Goal: Information Seeking & Learning: Learn about a topic

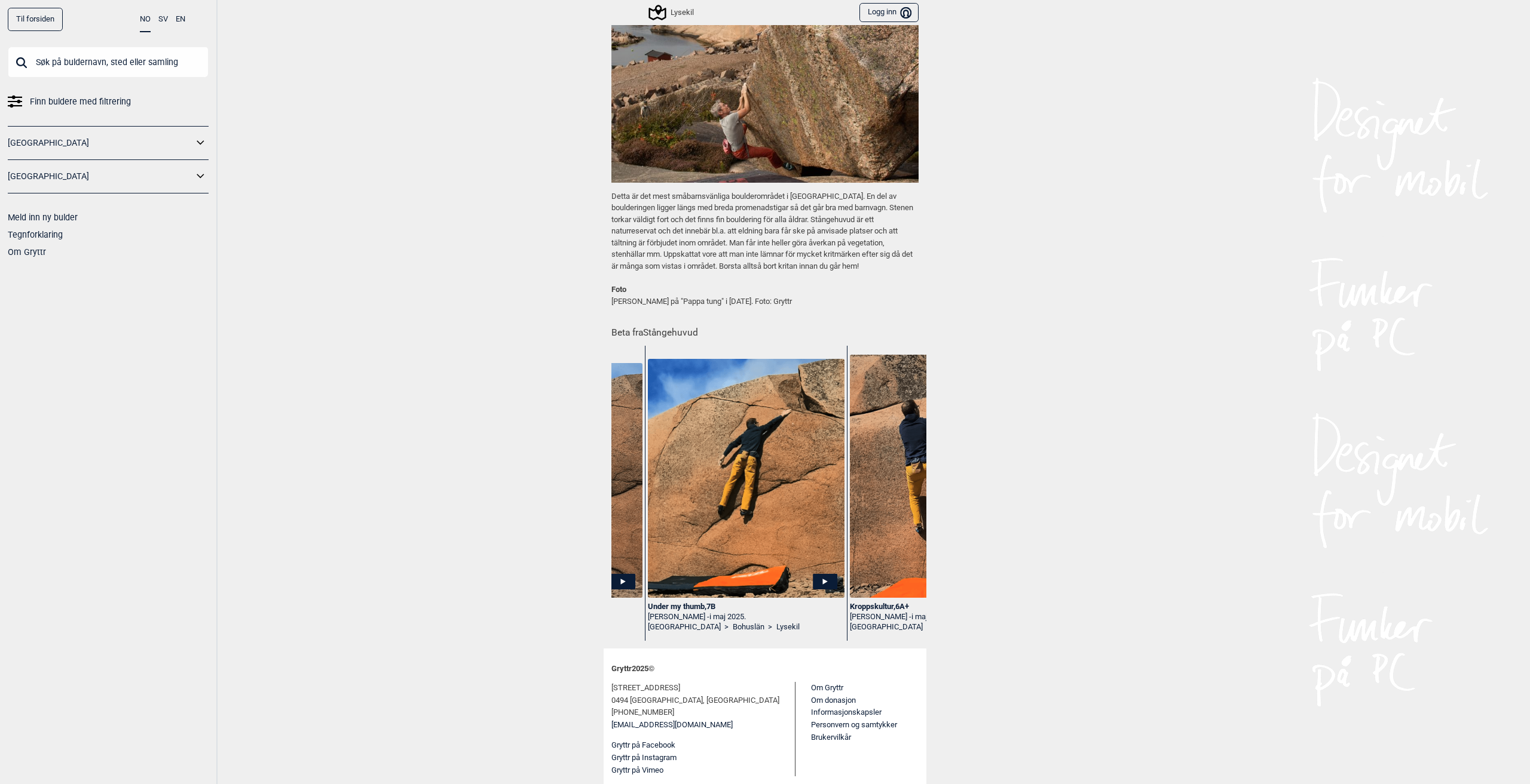
scroll to position [0, 374]
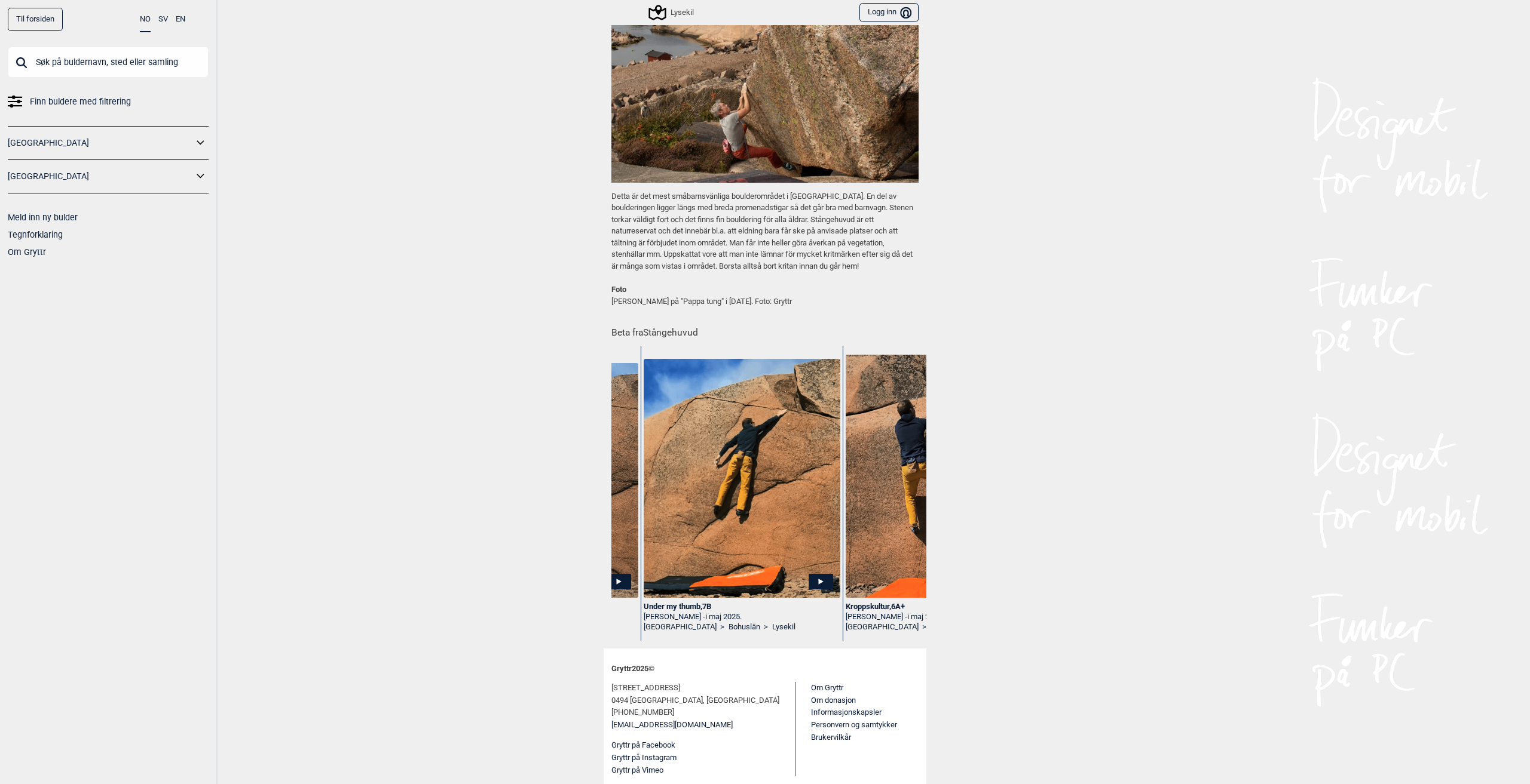
click at [698, 604] on div "Under my thumb , 7B" at bounding box center [742, 606] width 197 height 10
click at [663, 605] on div "Under my thumb , 7B" at bounding box center [742, 606] width 197 height 10
click at [696, 543] on img at bounding box center [742, 478] width 197 height 239
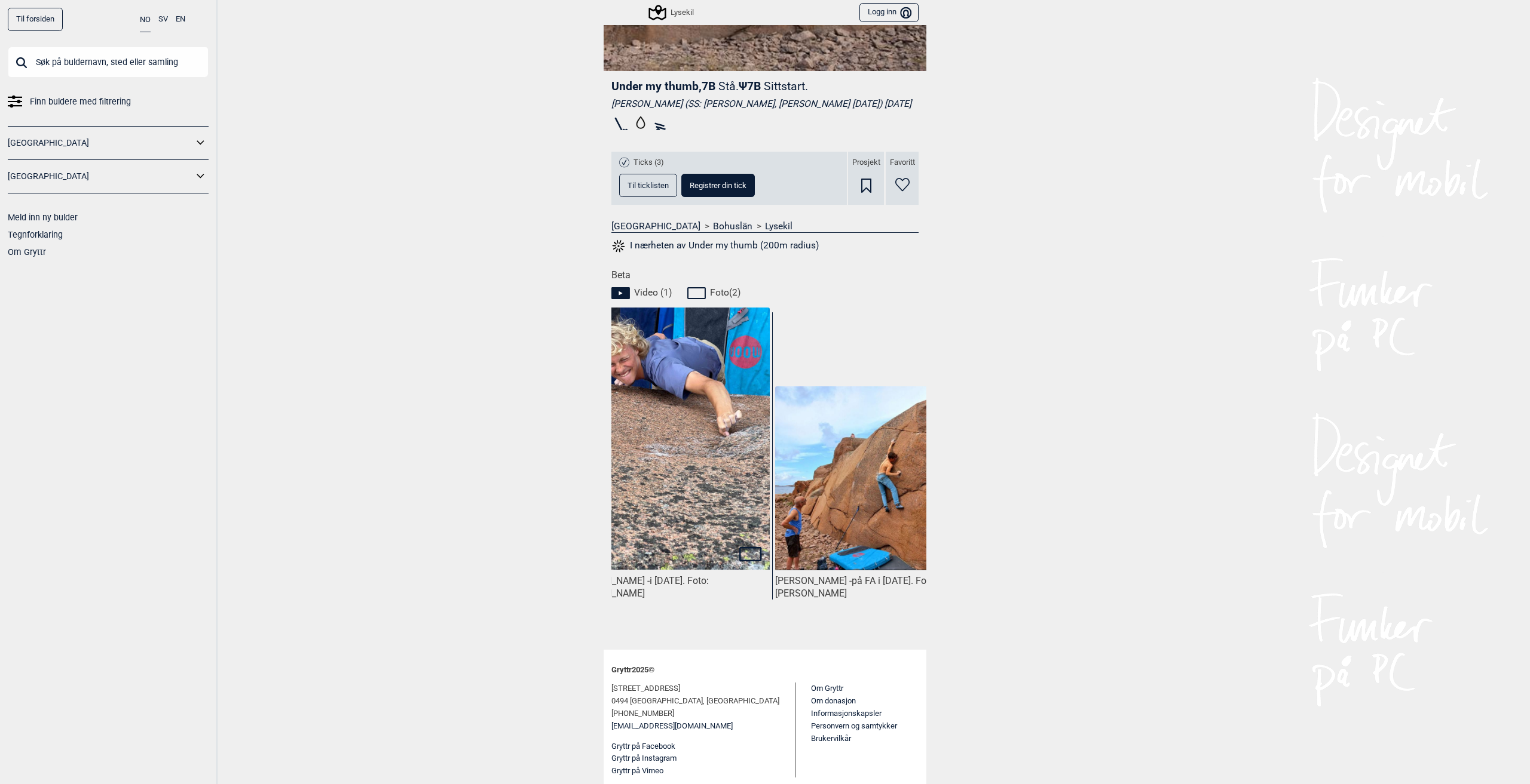
scroll to position [0, 291]
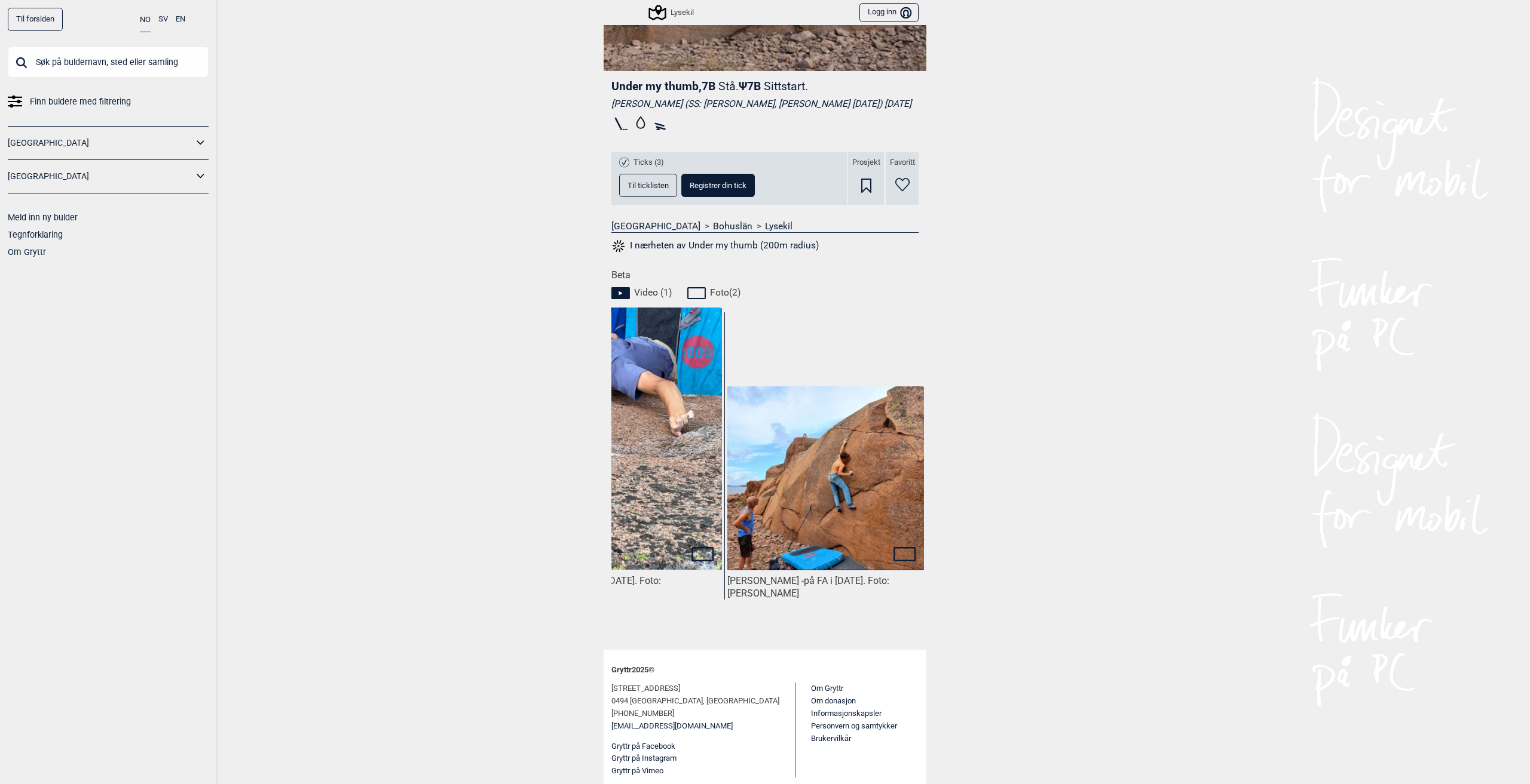
click at [820, 499] on img at bounding box center [825, 479] width 197 height 184
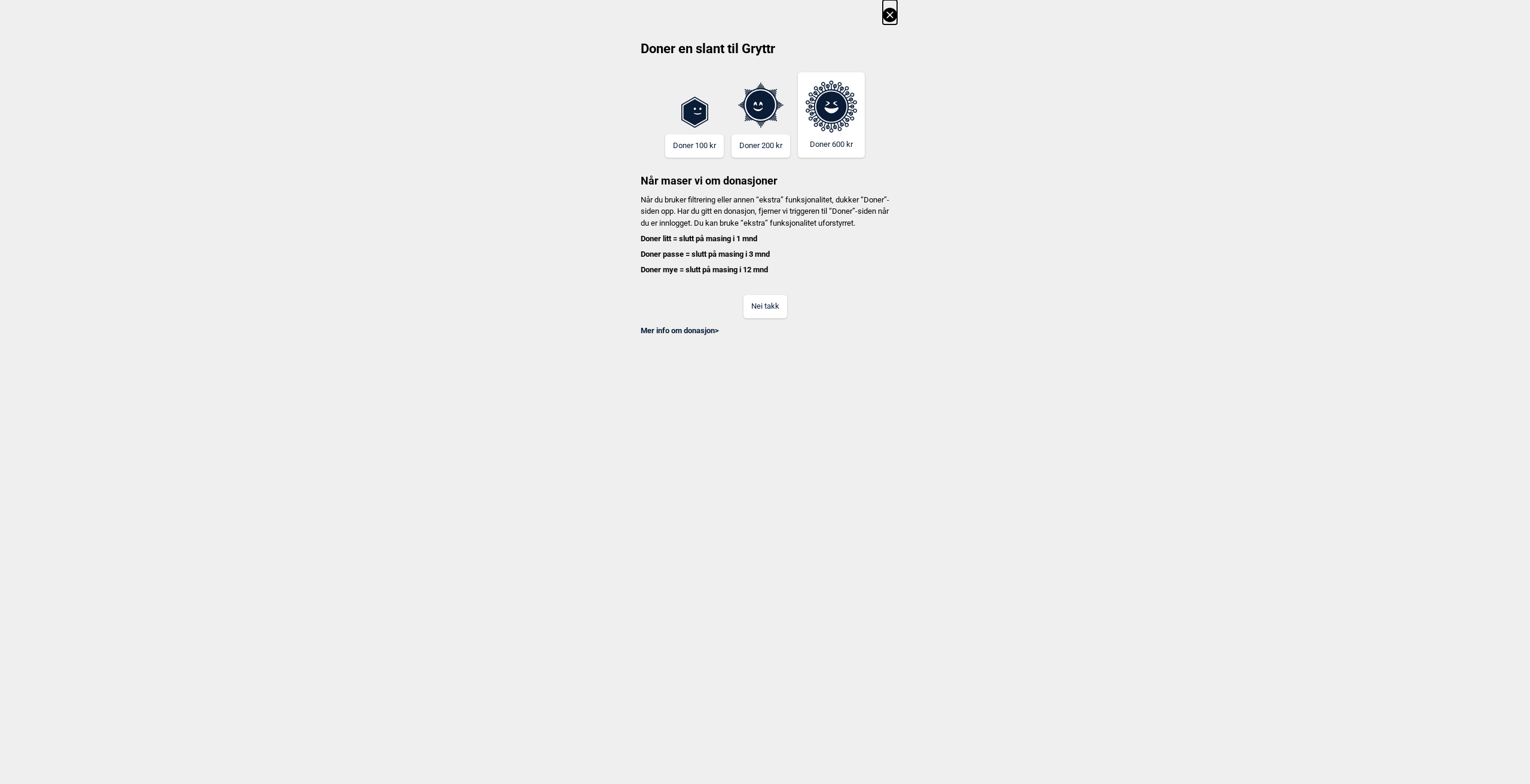
click at [776, 318] on button "Nei takk" at bounding box center [765, 306] width 43 height 23
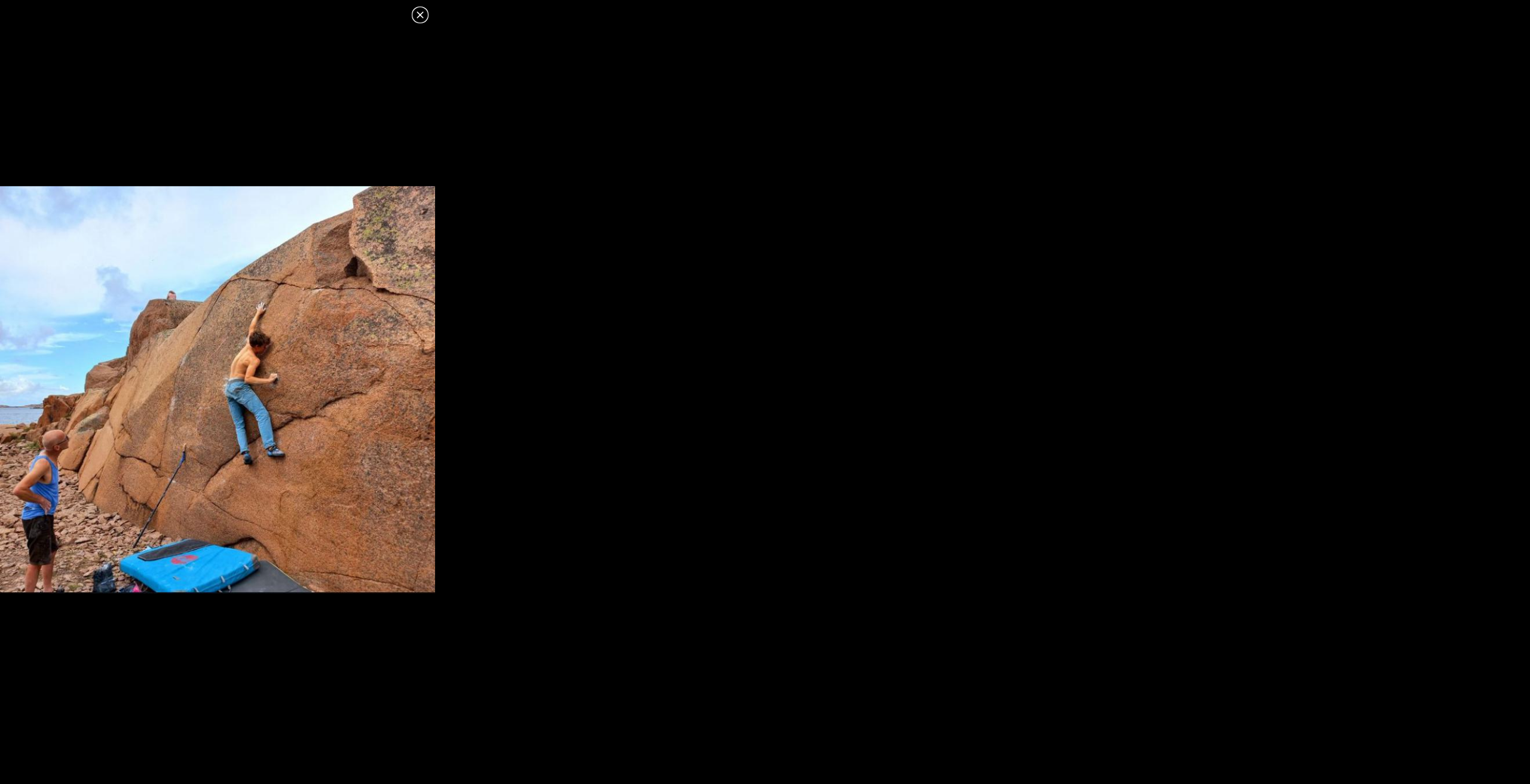
click at [698, 328] on dialog at bounding box center [765, 392] width 1530 height 784
click at [419, 16] on icon at bounding box center [420, 14] width 7 height 7
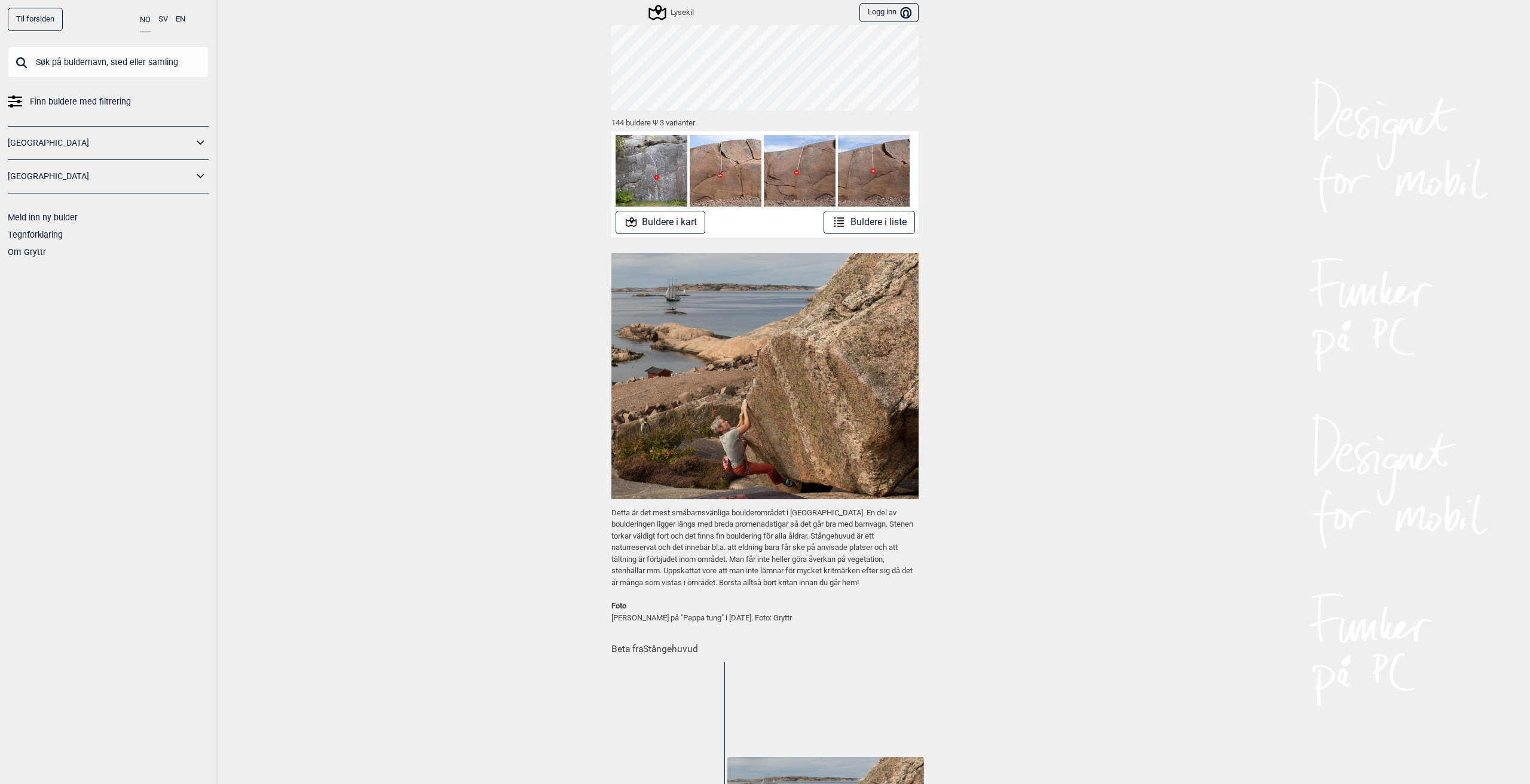
scroll to position [120, 0]
click at [873, 220] on button "Buldere i liste" at bounding box center [869, 221] width 91 height 23
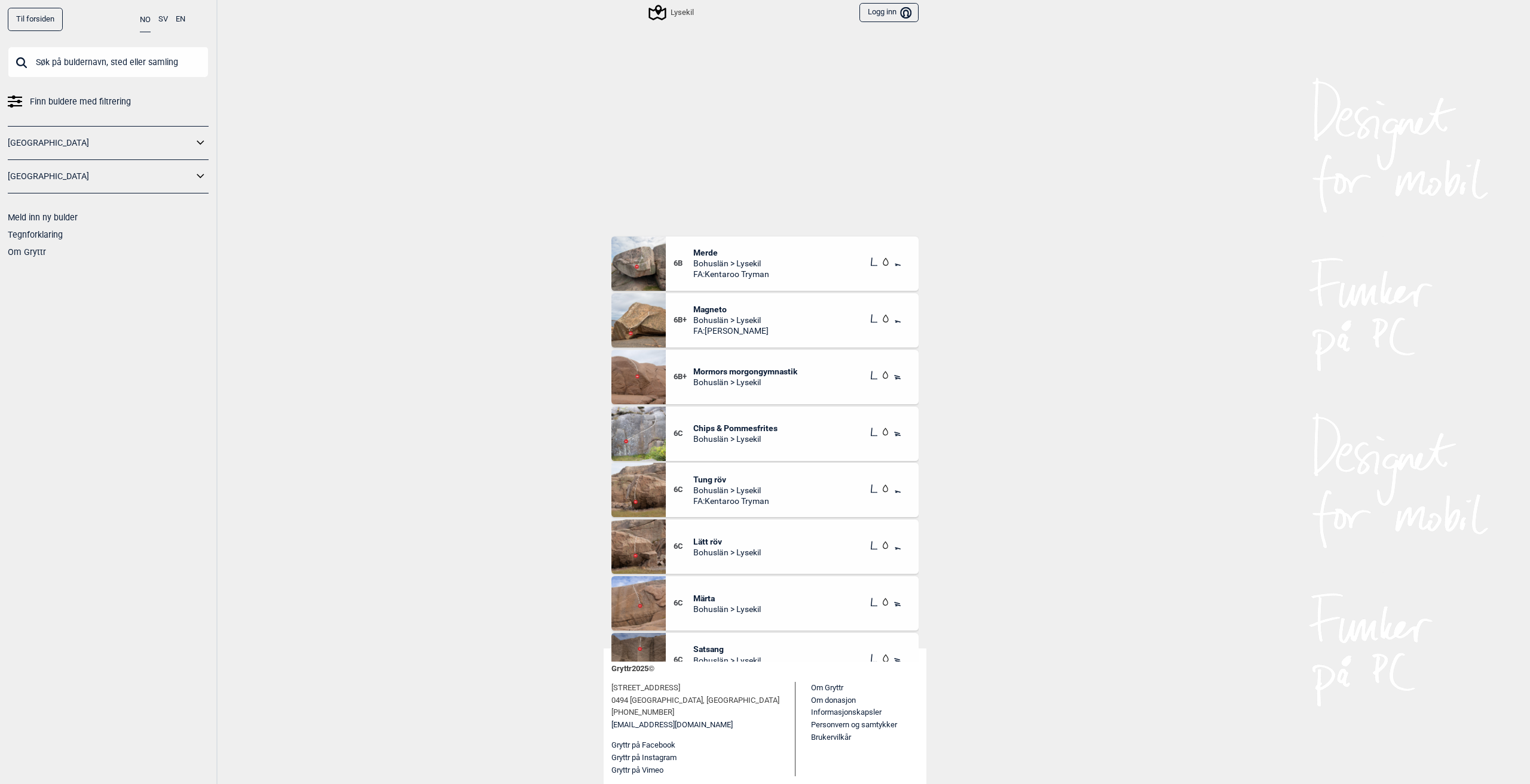
scroll to position [7224, 0]
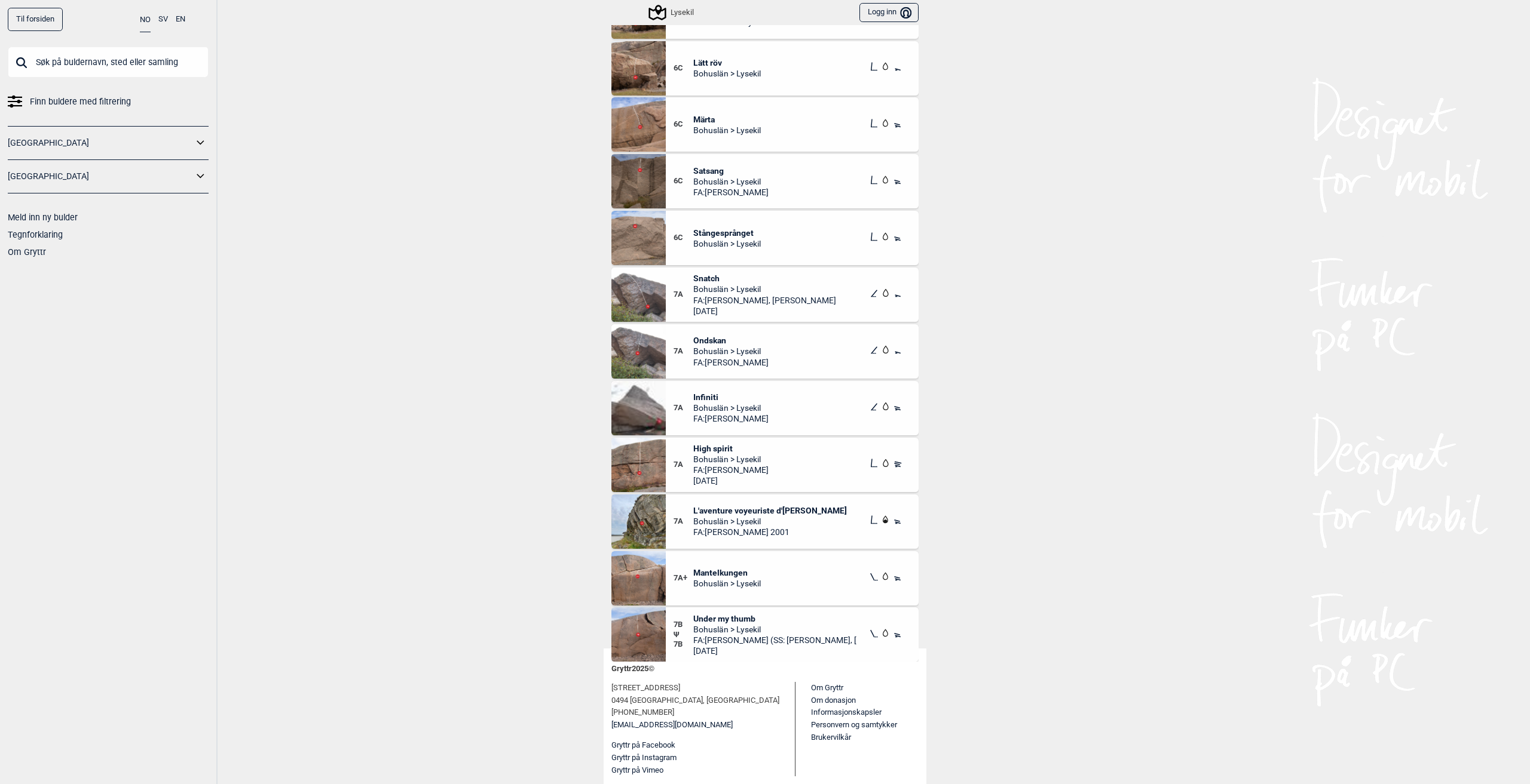
click at [734, 510] on span "L'aventure voyeuriste d'[PERSON_NAME]" at bounding box center [769, 510] width 153 height 11
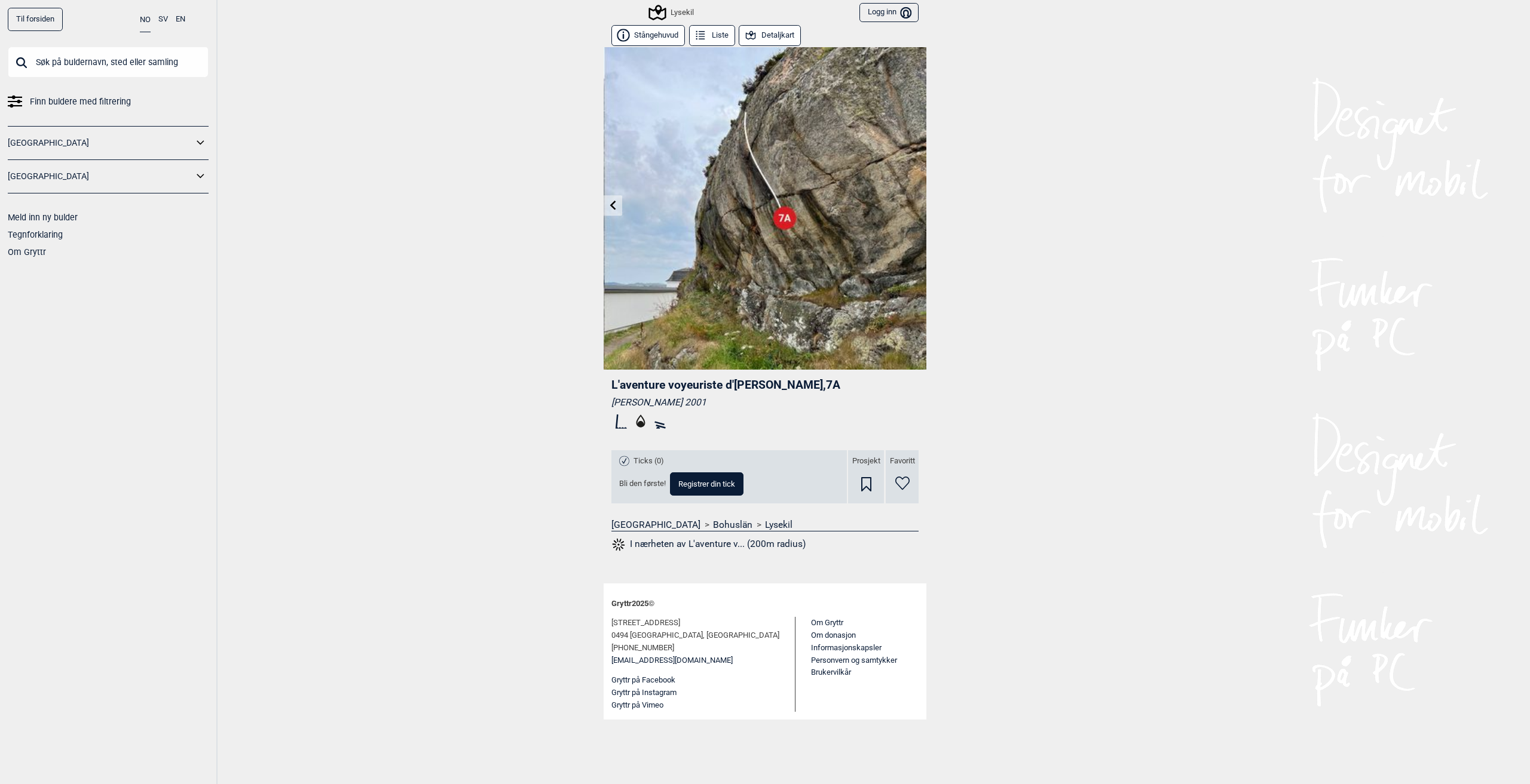
click at [782, 255] on img at bounding box center [765, 208] width 322 height 322
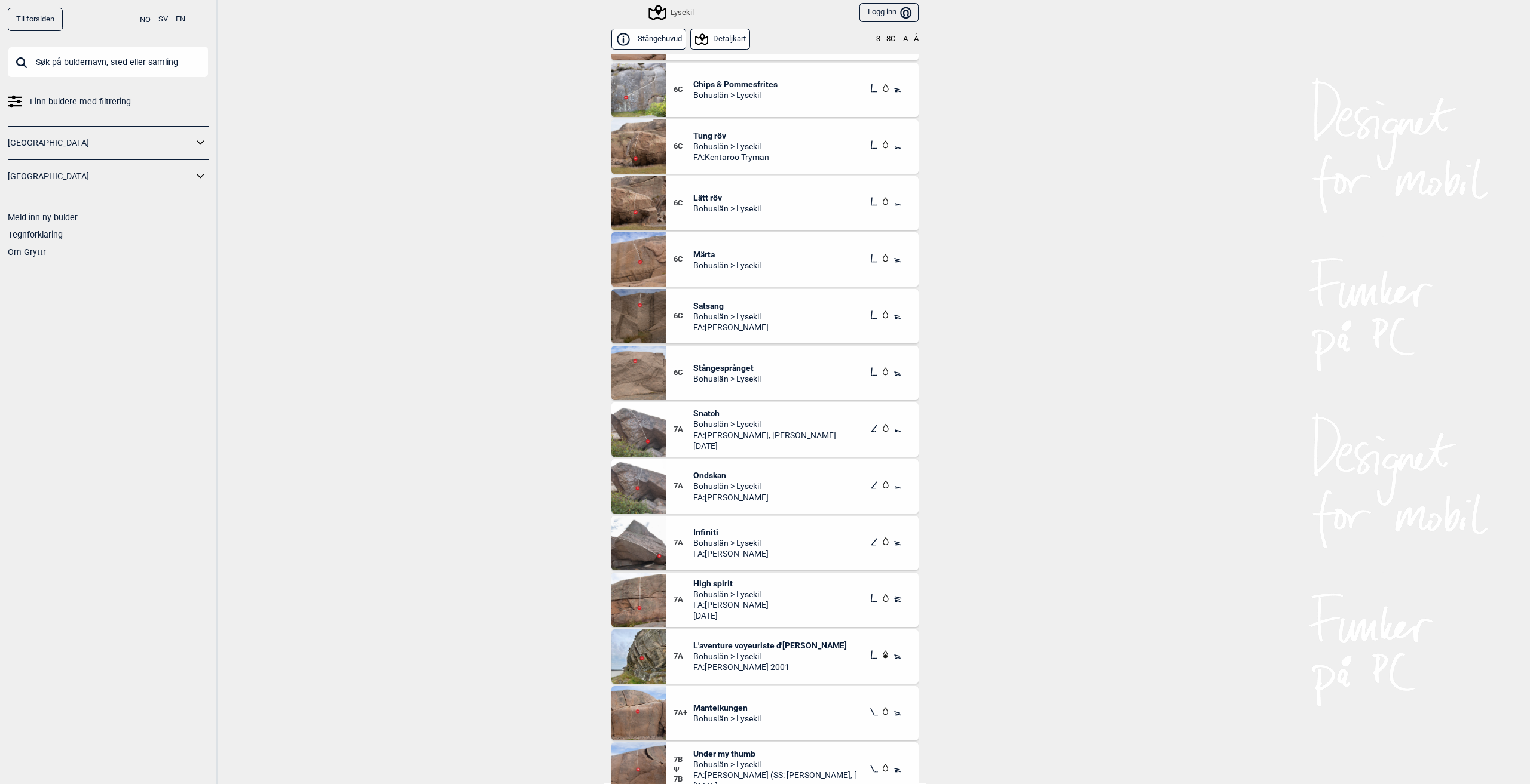
scroll to position [135, 0]
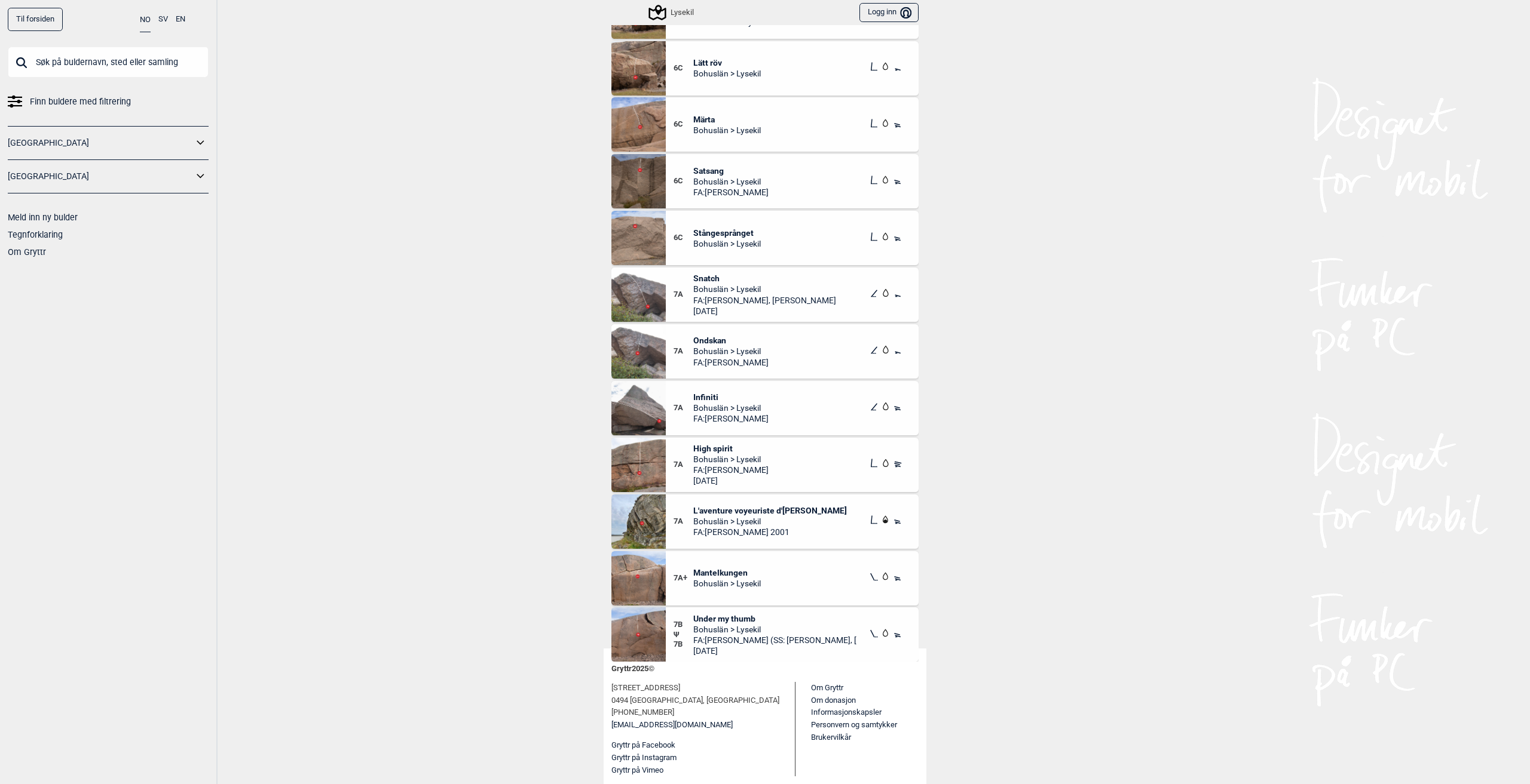
click at [703, 445] on span "High spirit" at bounding box center [730, 449] width 75 height 11
